Goal: Task Accomplishment & Management: Complete application form

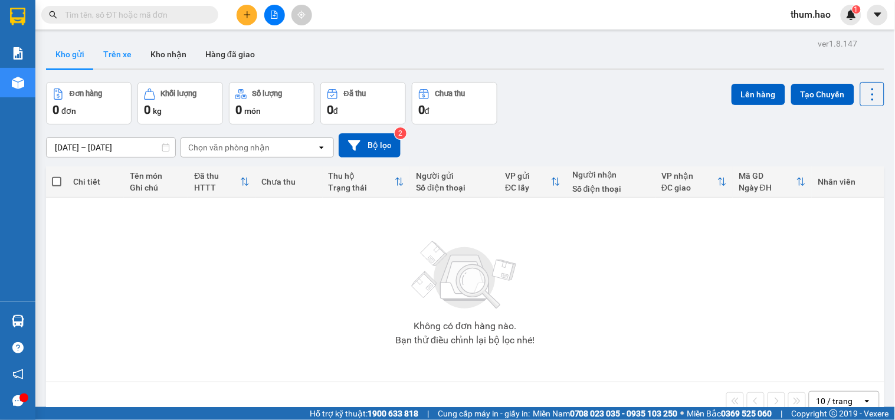
click at [121, 64] on button "Trên xe" at bounding box center [117, 54] width 47 height 28
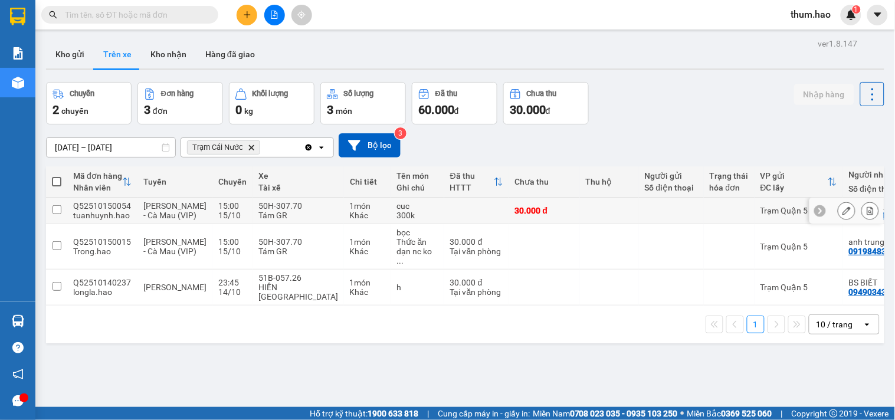
click at [652, 215] on div at bounding box center [671, 210] width 53 height 9
checkbox input "true"
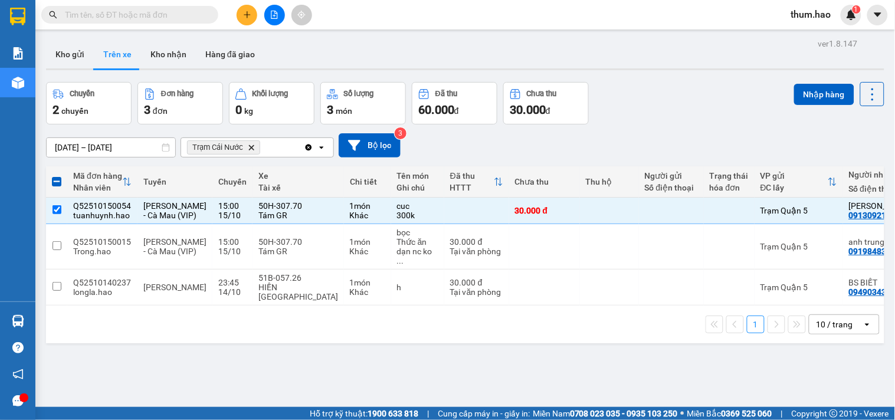
click at [55, 181] on span at bounding box center [56, 181] width 9 height 9
click at [57, 176] on input "checkbox" at bounding box center [57, 176] width 0 height 0
checkbox input "true"
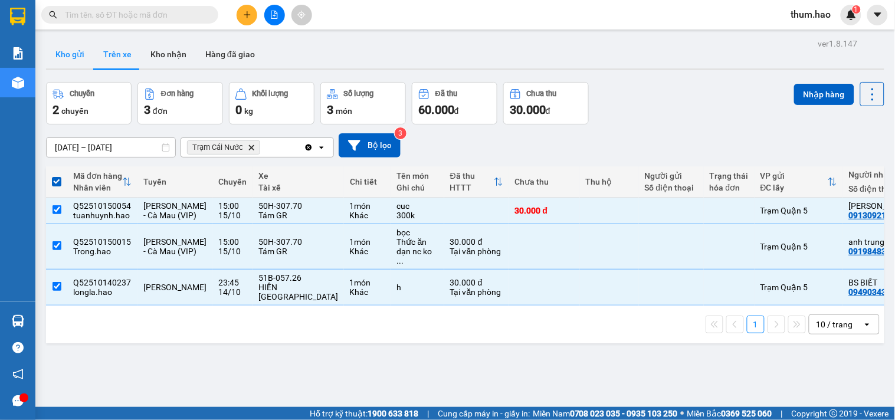
click at [65, 50] on button "Kho gửi" at bounding box center [70, 54] width 48 height 28
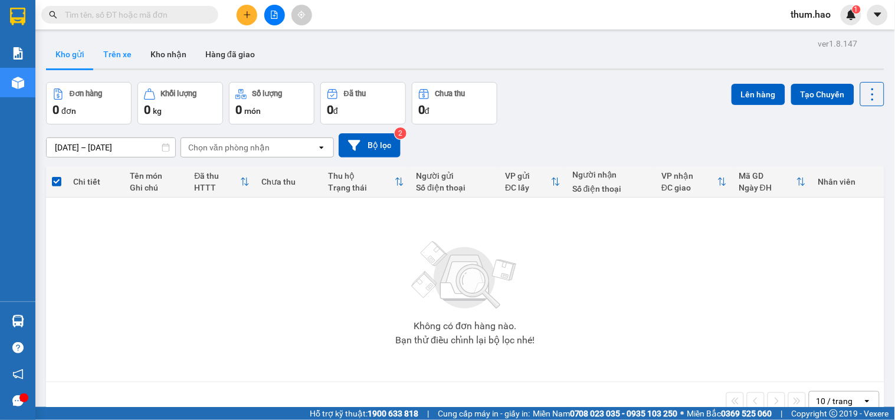
click at [124, 56] on button "Trên xe" at bounding box center [117, 54] width 47 height 28
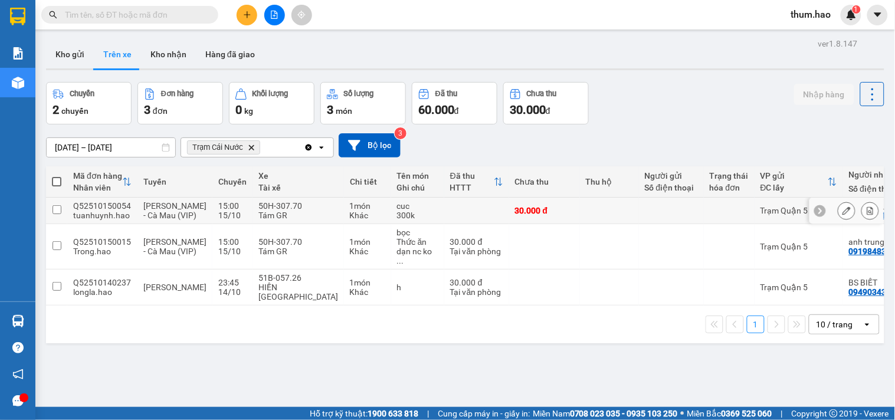
click at [580, 214] on td at bounding box center [609, 211] width 59 height 27
checkbox input "true"
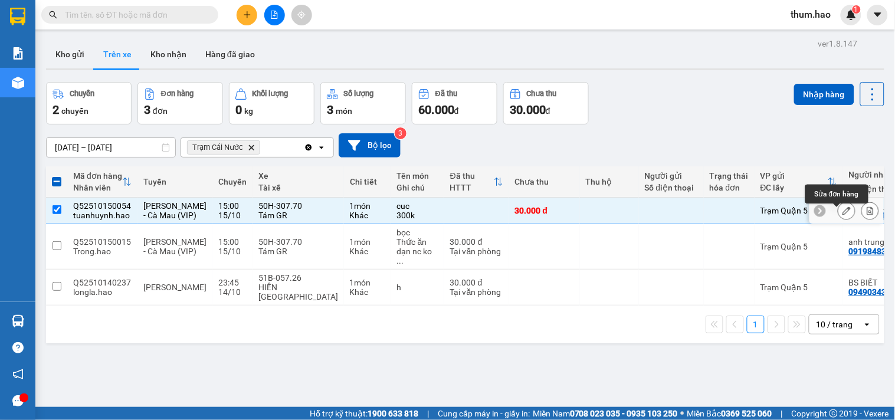
click at [842, 214] on icon at bounding box center [846, 210] width 8 height 8
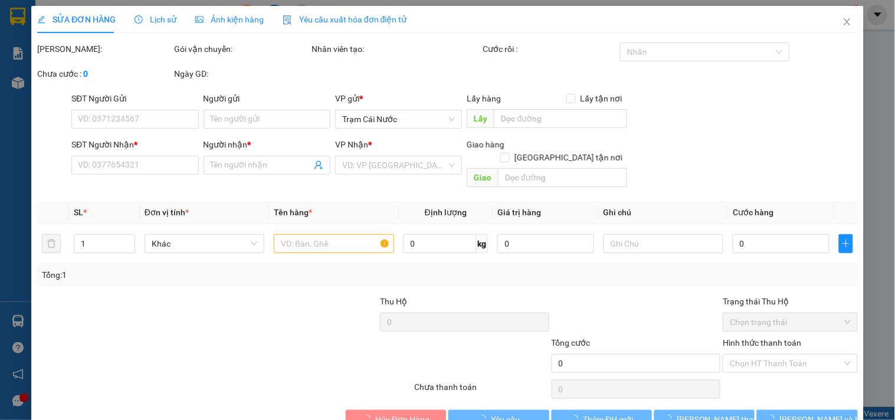
type input "0913092193"
type input "[PERSON_NAME]"
type input "30.000"
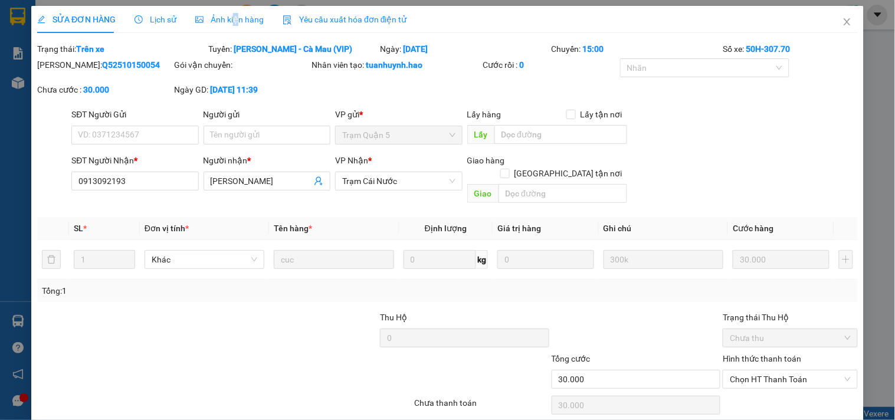
click at [234, 27] on div "Ảnh kiện hàng" at bounding box center [229, 19] width 68 height 27
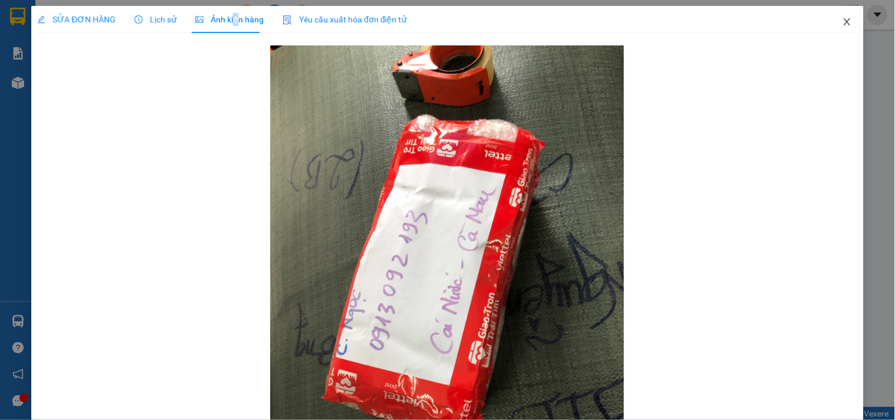
click at [842, 20] on icon "close" at bounding box center [846, 21] width 9 height 9
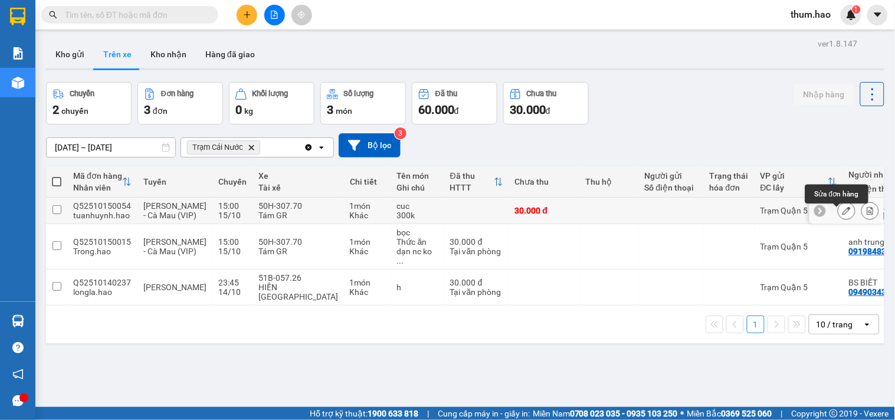
click at [842, 214] on icon at bounding box center [846, 210] width 8 height 8
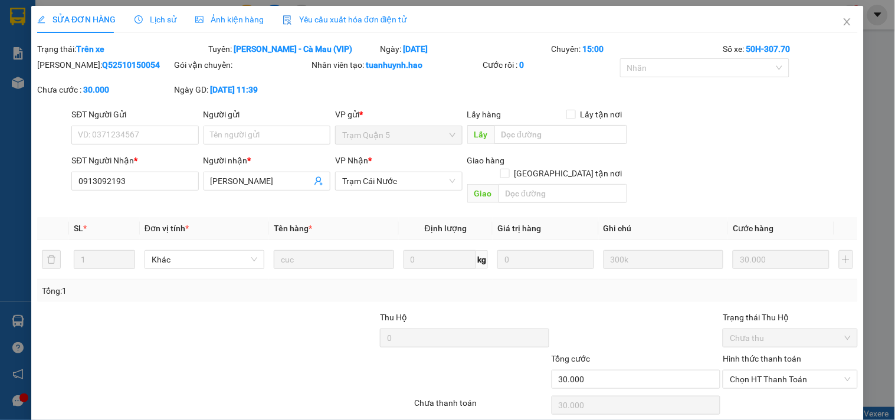
type input "0913092193"
type input "[PERSON_NAME]"
type input "30.000"
click at [842, 24] on icon "close" at bounding box center [846, 21] width 9 height 9
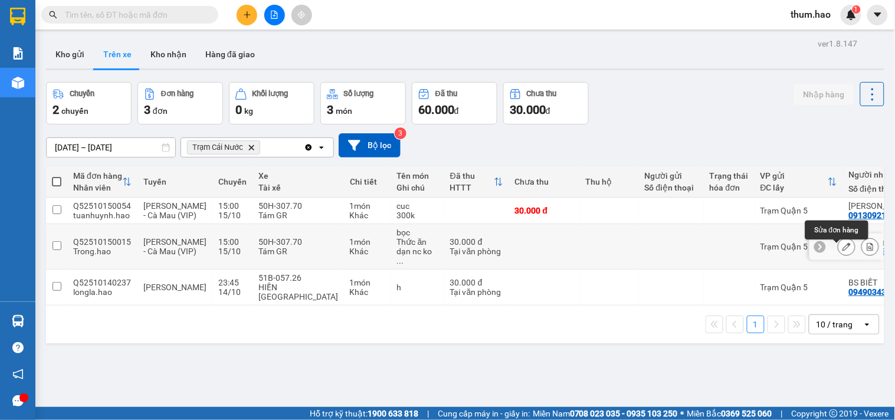
click at [842, 251] on icon at bounding box center [846, 246] width 8 height 8
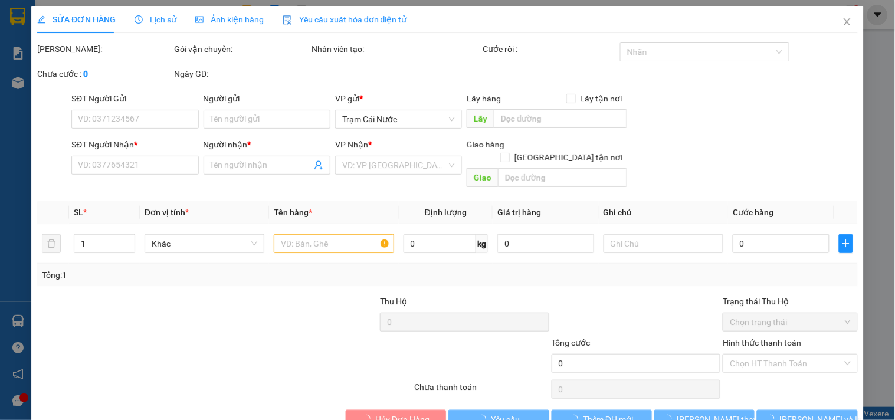
type input "0919848337"
type input "anh trung cái nc"
type input "30.000"
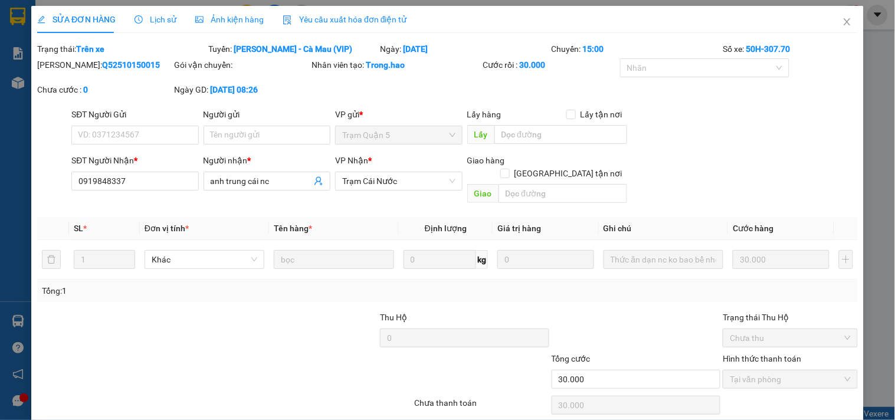
click at [226, 15] on span "Ảnh kiện hàng" at bounding box center [229, 19] width 68 height 9
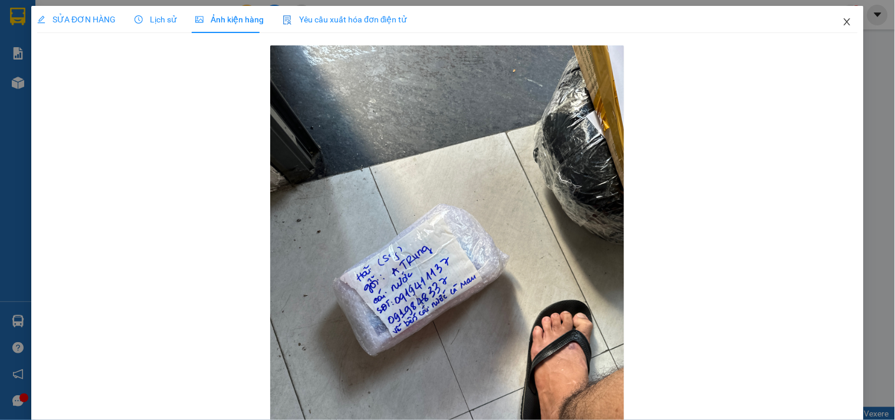
click at [842, 24] on icon "close" at bounding box center [846, 21] width 9 height 9
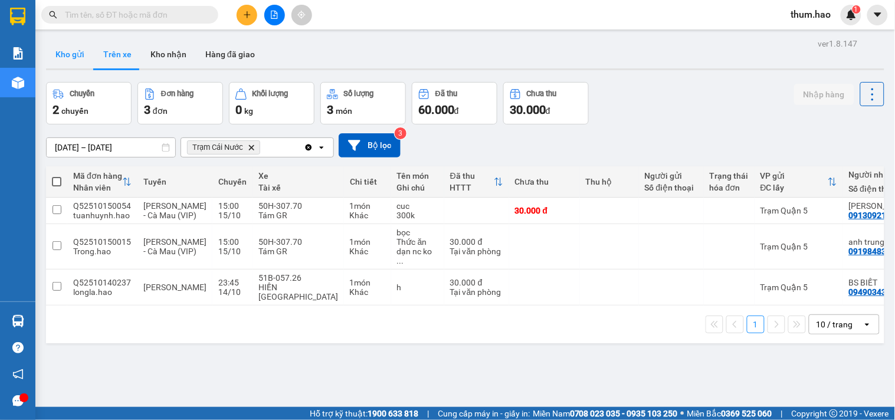
click at [71, 55] on button "Kho gửi" at bounding box center [70, 54] width 48 height 28
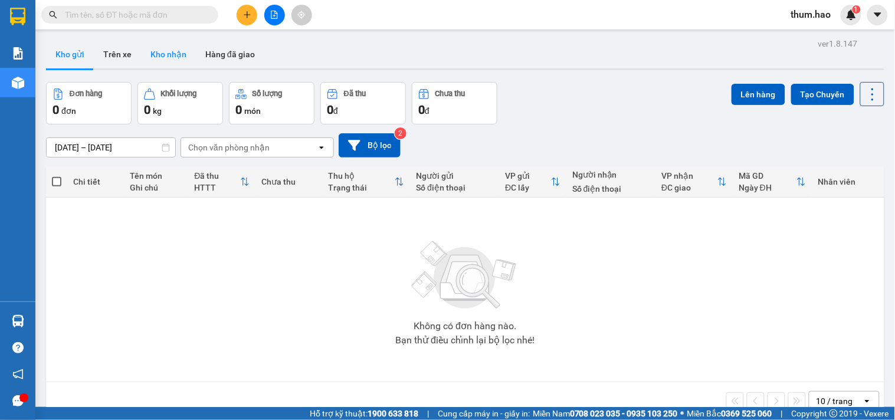
click at [141, 59] on button "Kho nhận" at bounding box center [168, 54] width 55 height 28
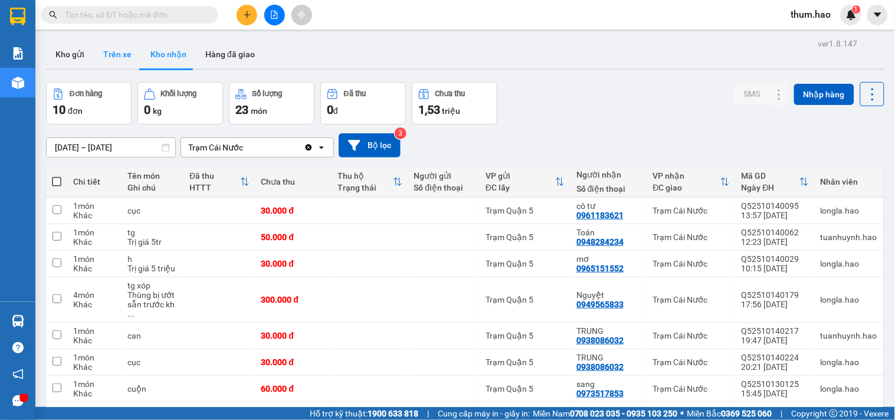
click at [127, 55] on button "Trên xe" at bounding box center [117, 54] width 47 height 28
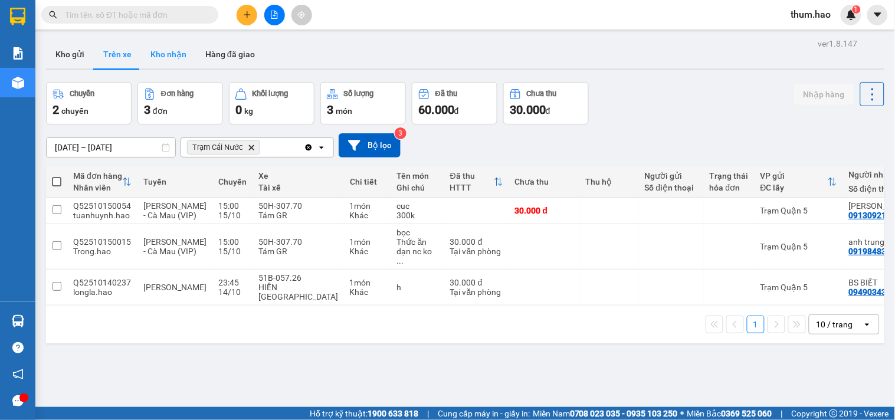
click at [166, 50] on button "Kho nhận" at bounding box center [168, 54] width 55 height 28
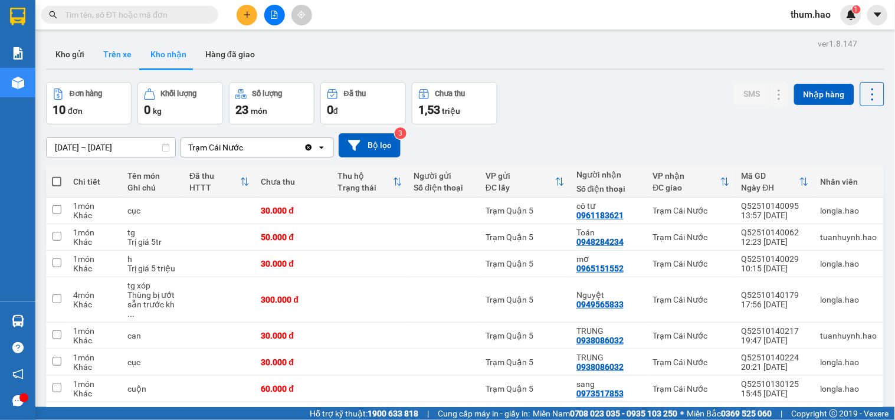
click at [130, 57] on button "Trên xe" at bounding box center [117, 54] width 47 height 28
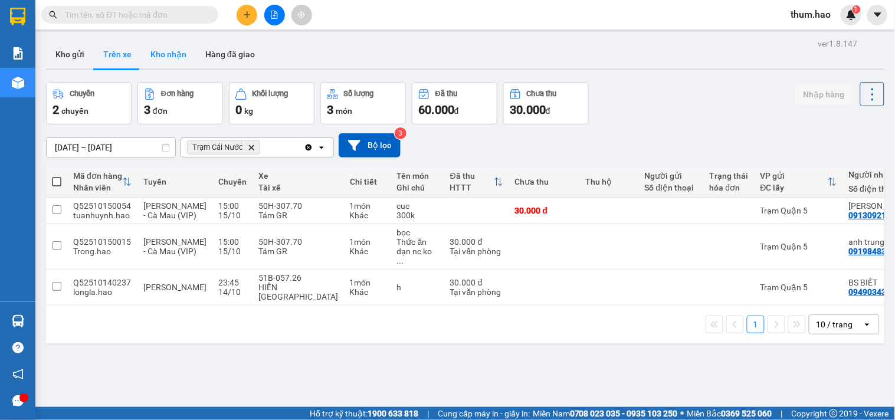
click at [154, 61] on button "Kho nhận" at bounding box center [168, 54] width 55 height 28
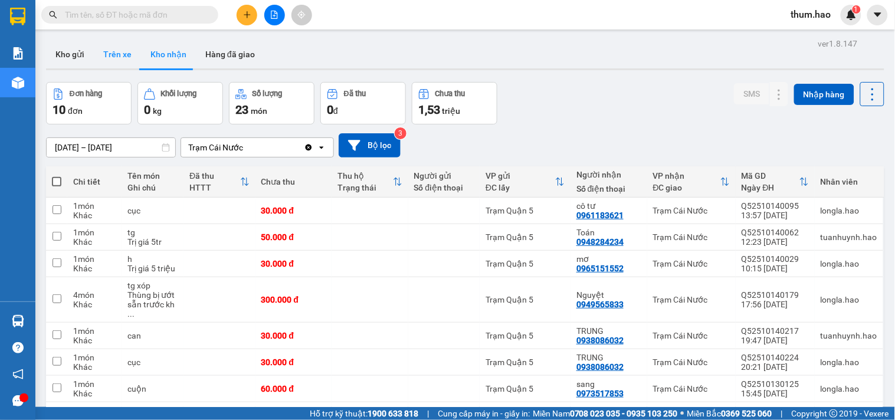
click at [112, 54] on button "Trên xe" at bounding box center [117, 54] width 47 height 28
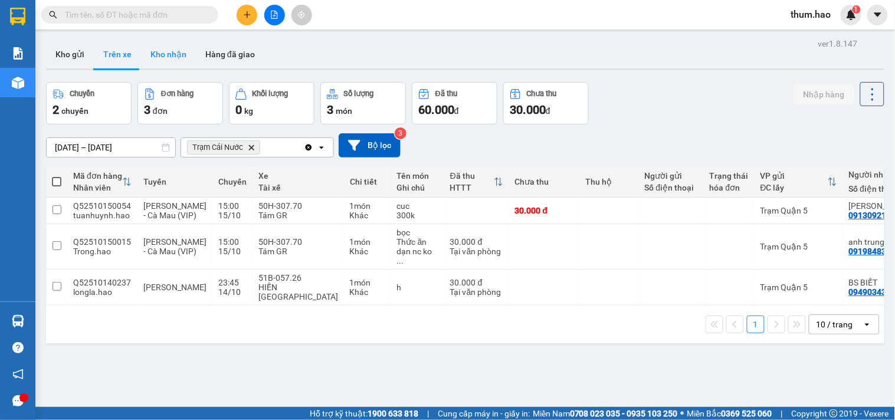
click at [173, 57] on button "Kho nhận" at bounding box center [168, 54] width 55 height 28
type input "[DATE] – [DATE]"
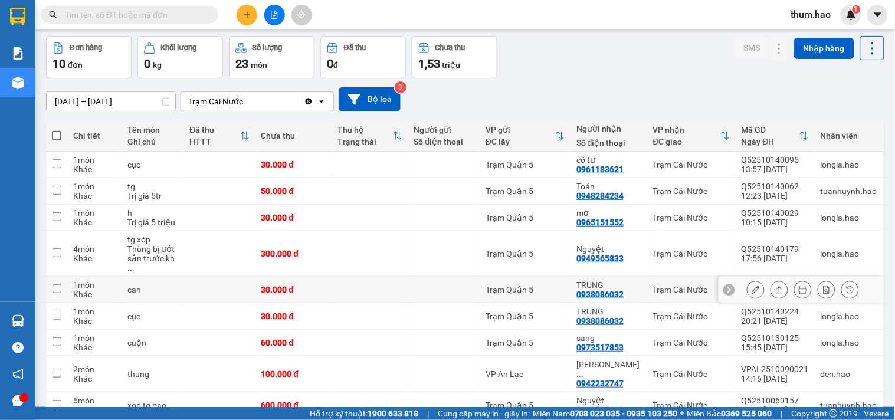
scroll to position [65, 0]
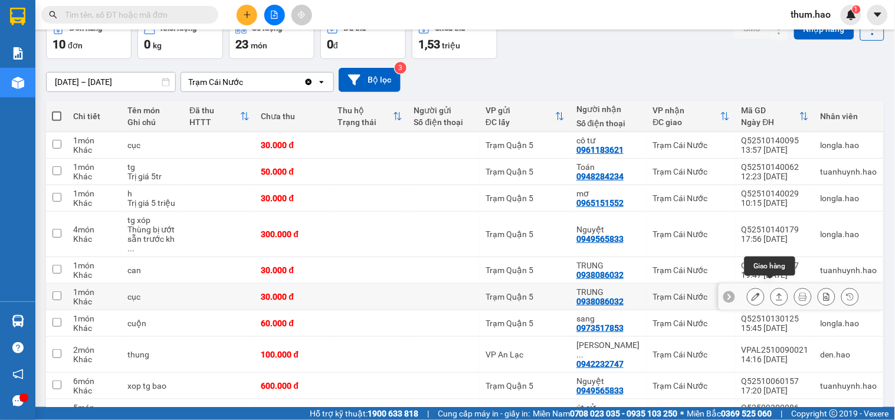
click at [771, 293] on button at bounding box center [779, 297] width 17 height 21
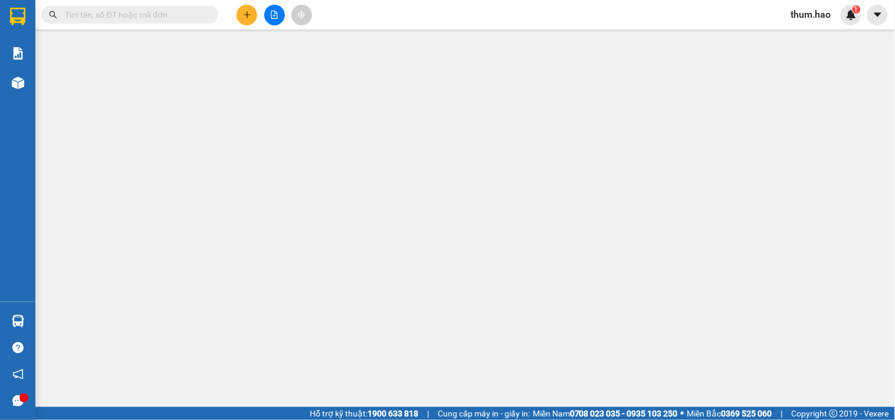
type input "0938086032"
type input "TRUNG"
type input "30.000"
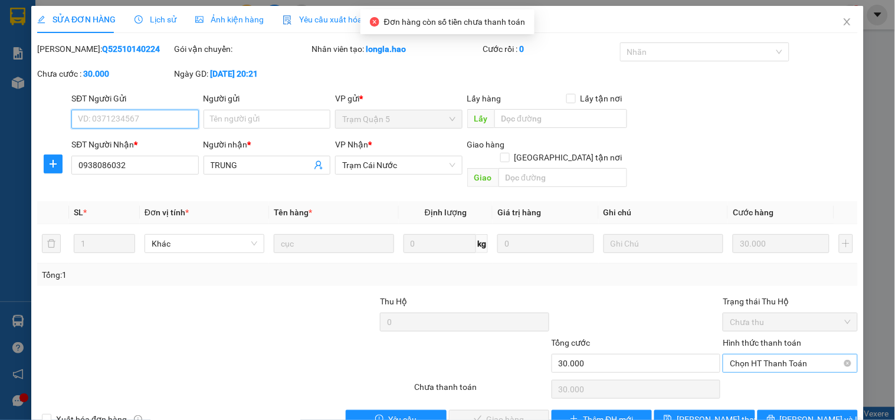
click at [780, 354] on span "Chọn HT Thanh Toán" at bounding box center [790, 363] width 120 height 18
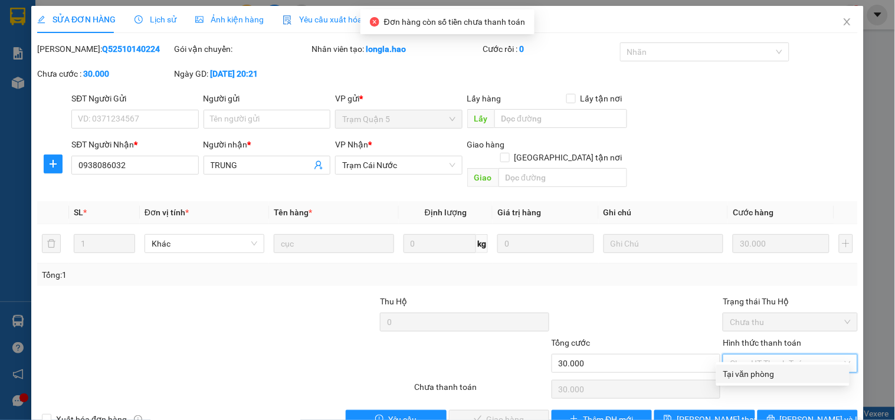
click at [760, 376] on div "Tại văn phòng" at bounding box center [782, 373] width 119 height 13
type input "0"
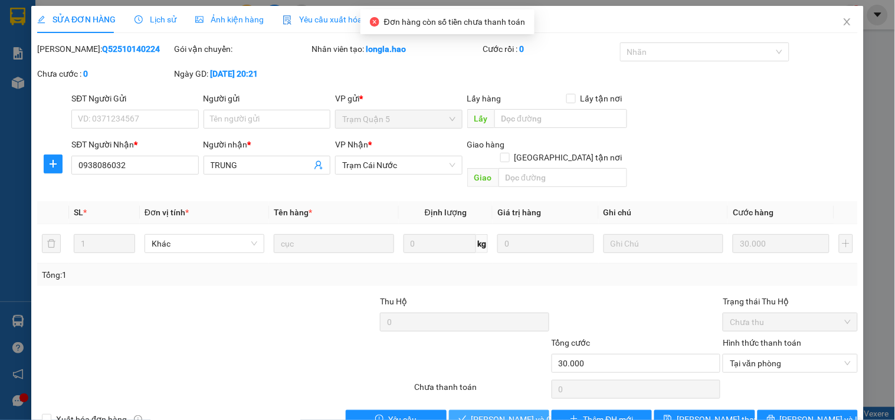
click at [502, 413] on span "[PERSON_NAME] và Giao hàng" at bounding box center [527, 419] width 113 height 13
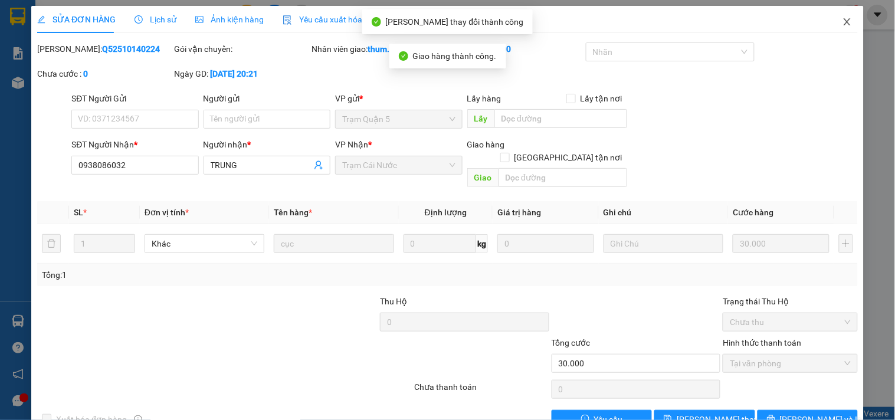
click at [843, 24] on icon "close" at bounding box center [846, 21] width 6 height 7
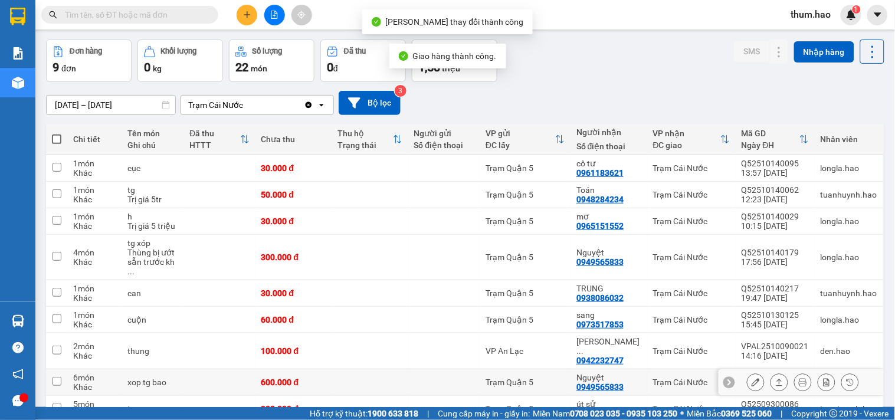
scroll to position [65, 0]
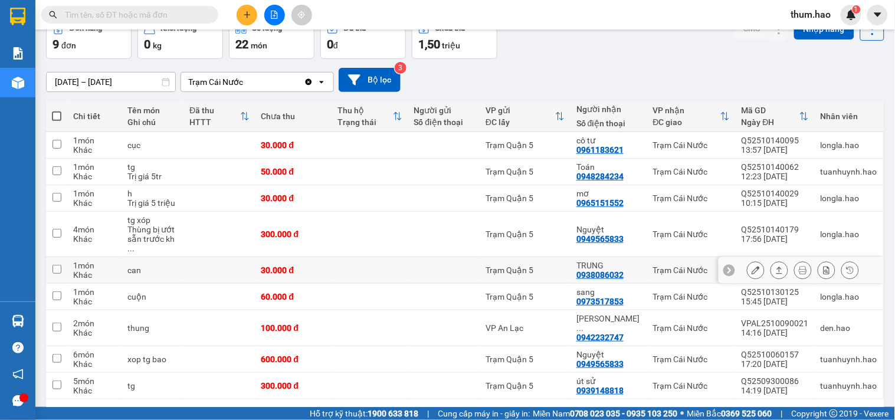
click at [775, 266] on icon at bounding box center [779, 270] width 8 height 8
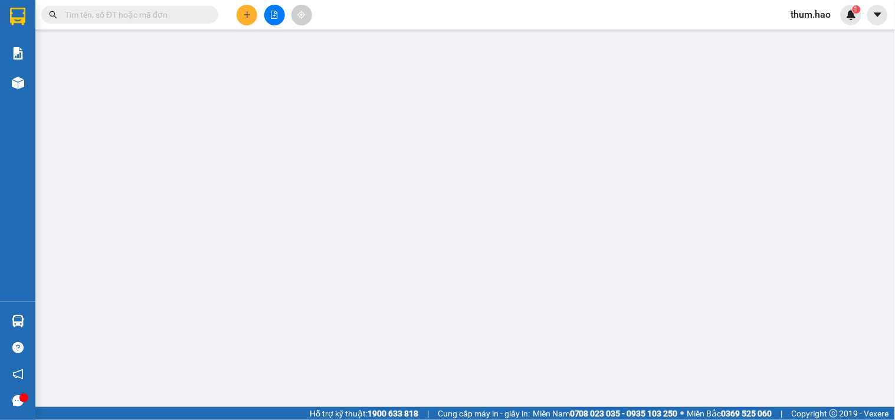
type input "0938086032"
type input "TRUNG"
type input "30.000"
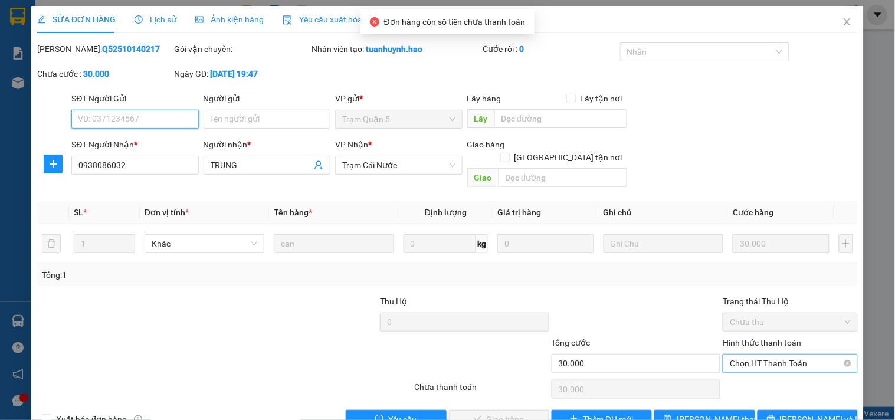
click at [784, 354] on span "Chọn HT Thanh Toán" at bounding box center [790, 363] width 120 height 18
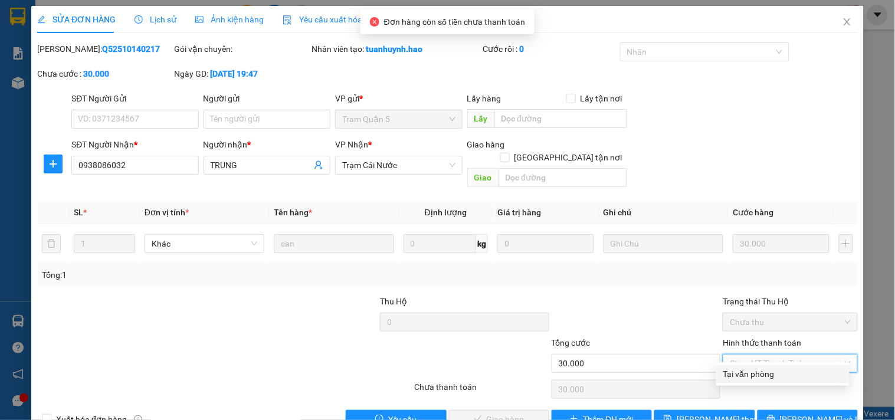
drag, startPoint x: 771, startPoint y: 370, endPoint x: 756, endPoint y: 370, distance: 14.8
click at [770, 370] on div "Tại văn phòng" at bounding box center [782, 373] width 119 height 13
type input "0"
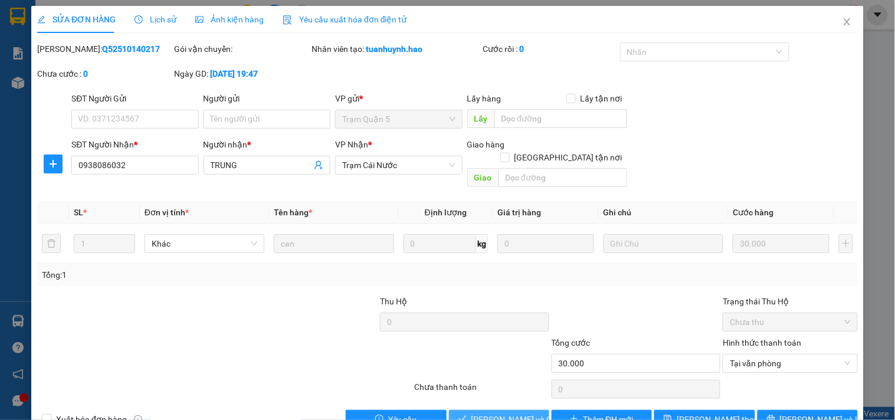
click at [482, 413] on span "[PERSON_NAME] và Giao hàng" at bounding box center [527, 419] width 113 height 13
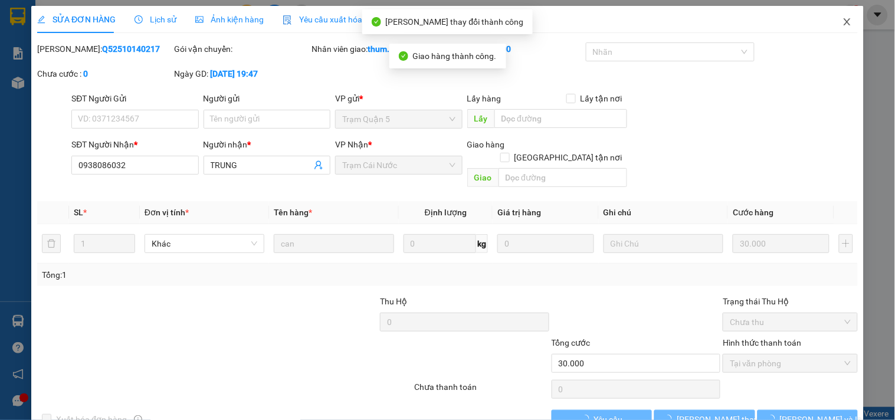
click at [842, 24] on icon "close" at bounding box center [846, 21] width 9 height 9
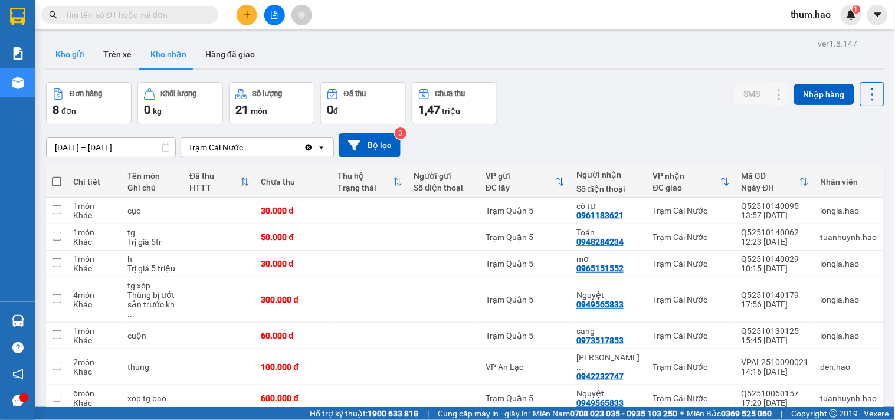
click at [70, 60] on button "Kho gửi" at bounding box center [70, 54] width 48 height 28
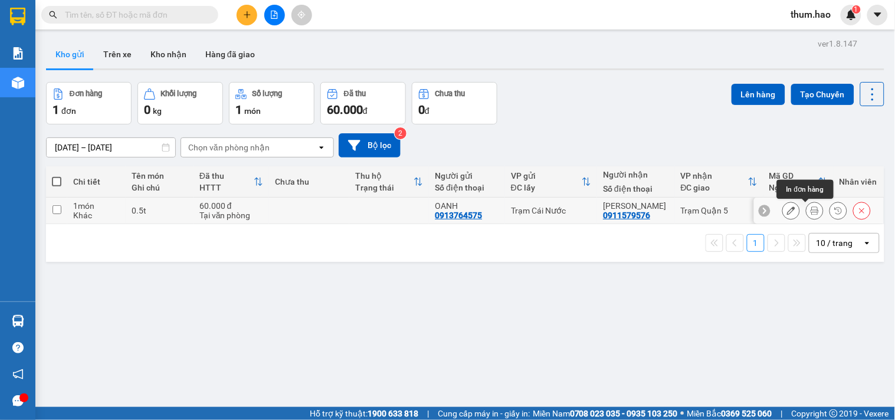
click at [810, 209] on icon at bounding box center [814, 210] width 8 height 8
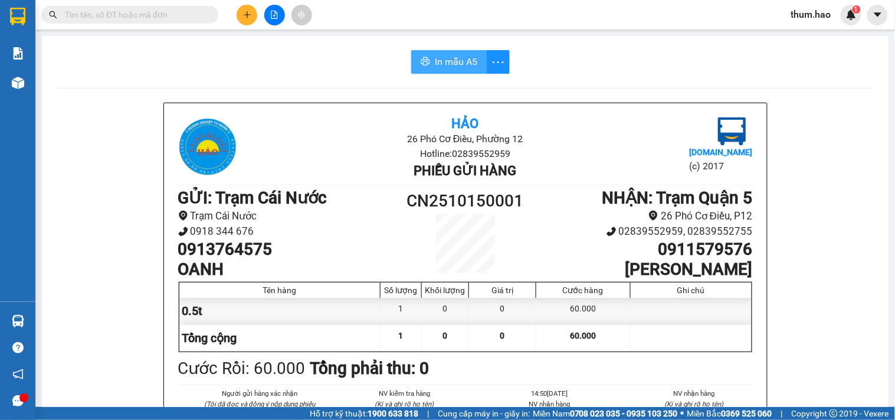
click at [438, 61] on span "In mẫu A5" at bounding box center [456, 61] width 42 height 15
click at [447, 65] on span "In mẫu A5" at bounding box center [456, 61] width 42 height 15
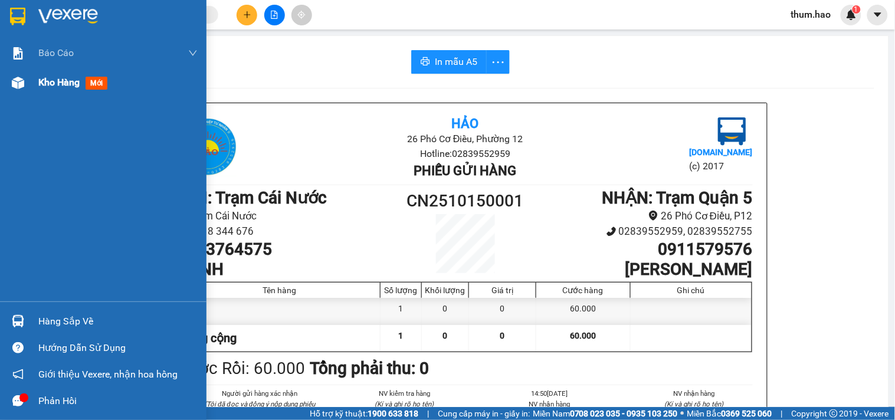
click at [55, 84] on span "Kho hàng" at bounding box center [58, 82] width 41 height 11
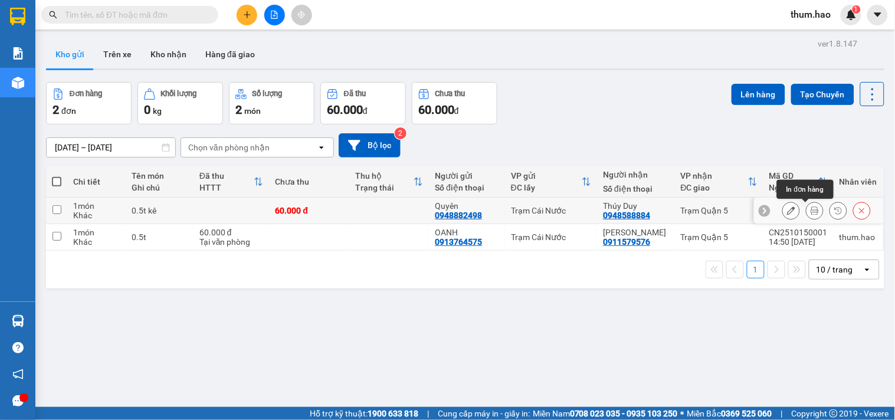
click at [810, 211] on icon at bounding box center [814, 210] width 8 height 8
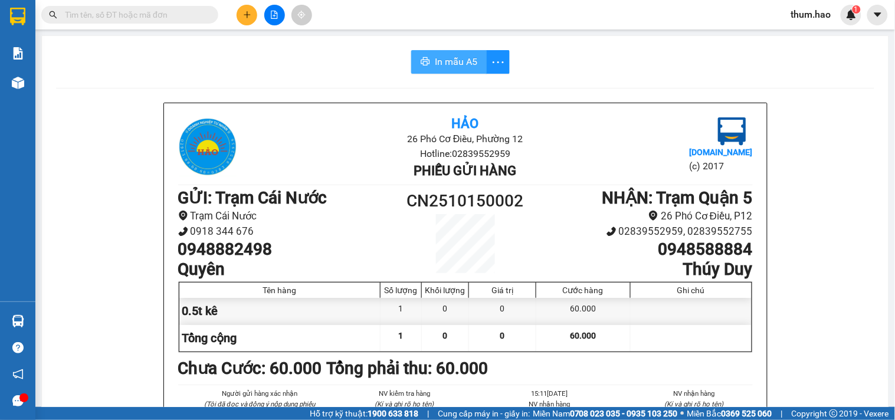
click at [460, 57] on span "In mẫu A5" at bounding box center [456, 61] width 42 height 15
